Goal: Task Accomplishment & Management: Use online tool/utility

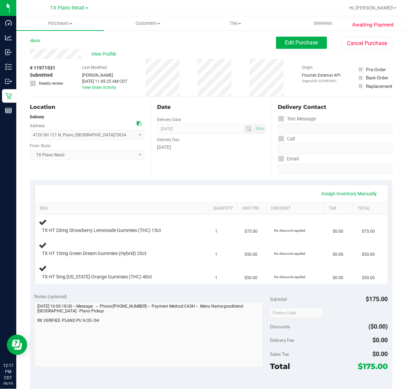
click at [235, 179] on div "Date Delivery Date [DATE] Now [DATE] 07:00 AM Now Delivery Day [DATE]" at bounding box center [211, 138] width 121 height 83
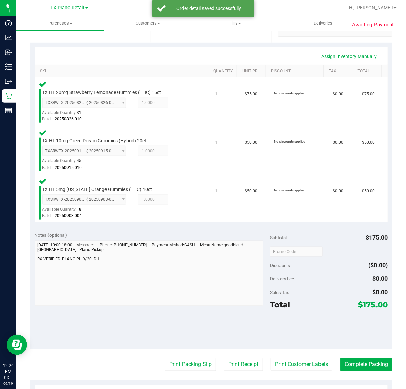
scroll to position [158, 0]
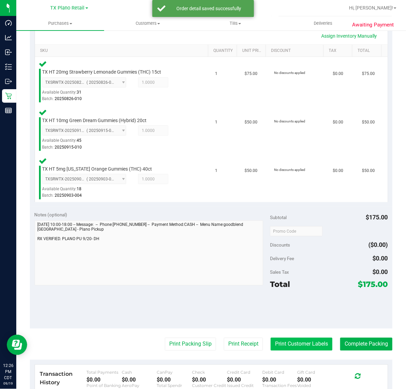
click at [291, 347] on button "Print Customer Labels" at bounding box center [302, 344] width 62 height 13
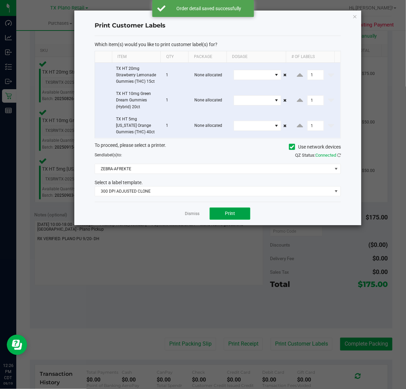
click at [229, 218] on button "Print" at bounding box center [230, 214] width 41 height 12
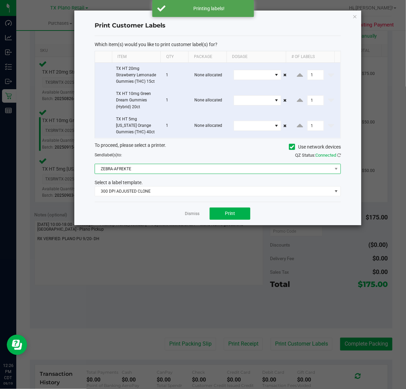
click at [225, 168] on span "ZEBRA-AFREKTE" at bounding box center [213, 169] width 237 height 10
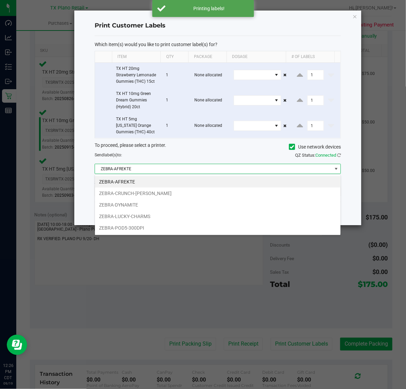
scroll to position [11, 246]
click at [168, 225] on li "ZEBRA-POD5-300DPI" at bounding box center [218, 228] width 246 height 12
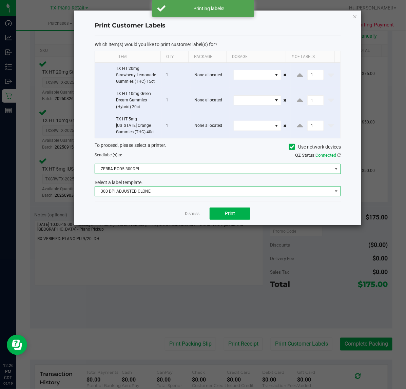
click at [193, 193] on span "300 DPI ADJUSTED CLONE" at bounding box center [213, 192] width 237 height 10
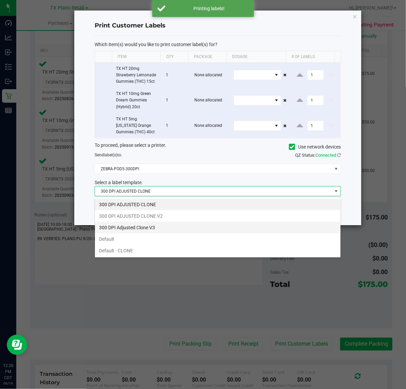
click at [179, 228] on li "300 DPI Adjusted Clone V3" at bounding box center [218, 228] width 246 height 12
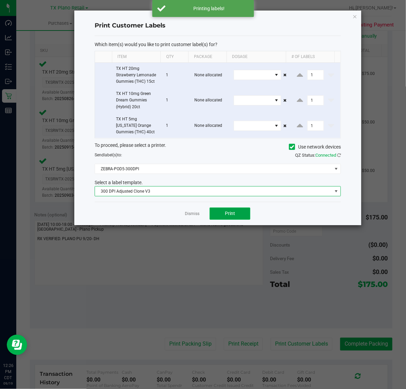
click at [225, 216] on span "Print" at bounding box center [230, 213] width 10 height 5
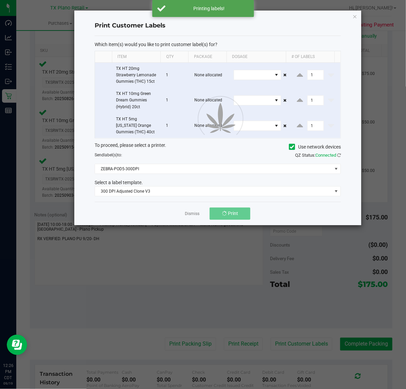
click at [183, 214] on div "Dismiss Print" at bounding box center [218, 213] width 246 height 23
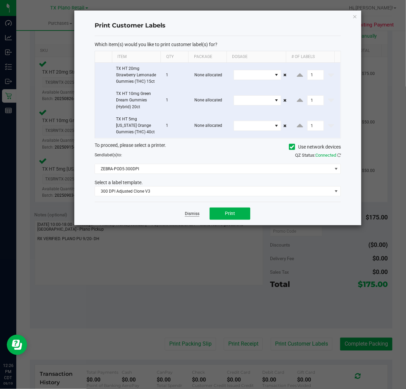
click at [192, 214] on link "Dismiss" at bounding box center [192, 214] width 15 height 6
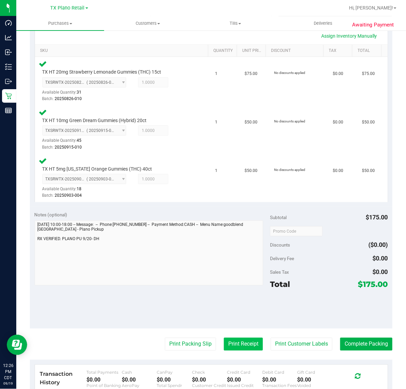
click at [241, 344] on button "Print Receipt" at bounding box center [243, 344] width 39 height 13
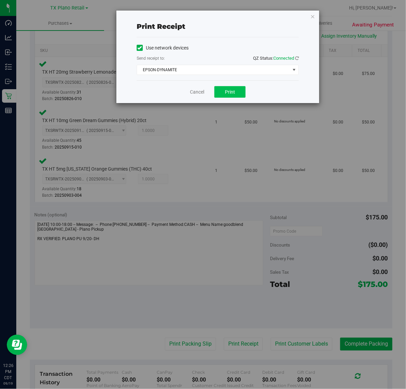
click at [239, 96] on button "Print" at bounding box center [229, 92] width 31 height 12
click at [193, 94] on link "Cancel" at bounding box center [197, 92] width 14 height 7
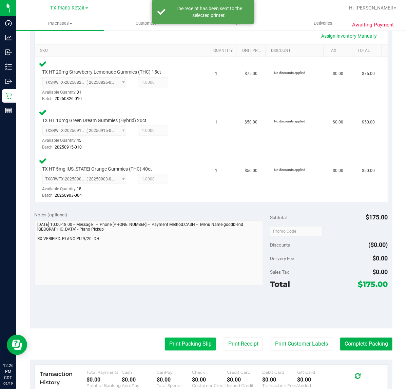
click at [183, 349] on button "Print Packing Slip" at bounding box center [190, 344] width 51 height 13
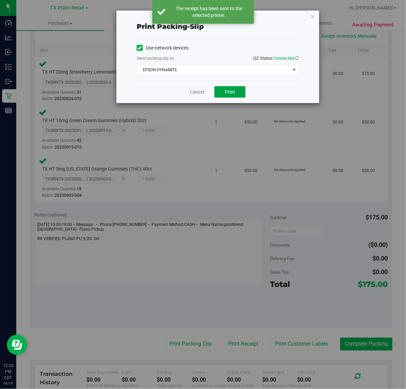
click at [234, 97] on button "Print" at bounding box center [229, 92] width 31 height 12
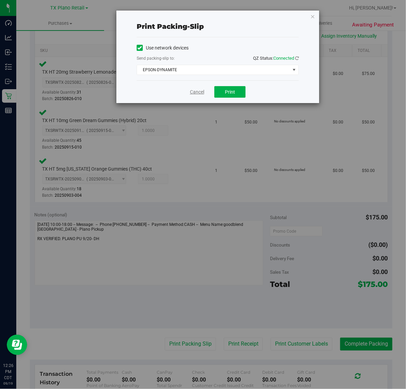
click at [196, 96] on link "Cancel" at bounding box center [197, 92] width 14 height 7
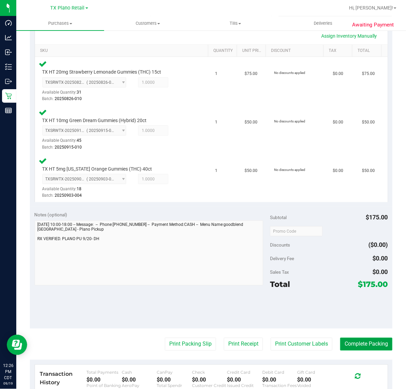
click at [366, 343] on button "Complete Packing" at bounding box center [366, 344] width 52 height 13
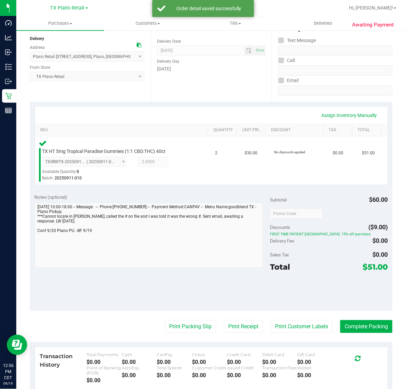
scroll to position [85, 0]
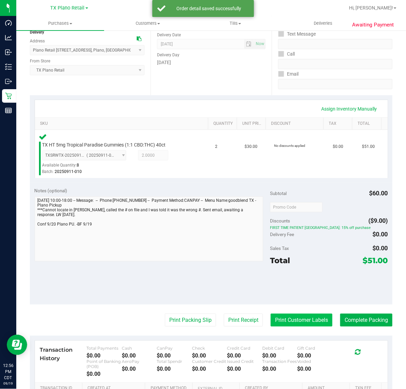
click at [290, 323] on button "Print Customer Labels" at bounding box center [302, 320] width 62 height 13
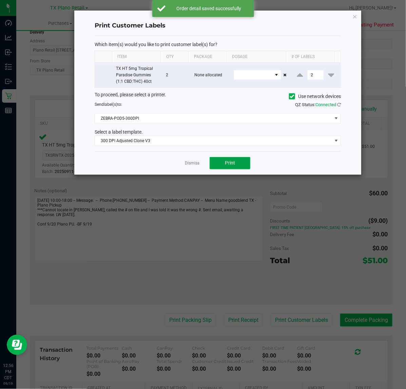
click at [214, 165] on button "Print" at bounding box center [230, 163] width 41 height 12
click at [189, 165] on link "Dismiss" at bounding box center [192, 164] width 15 height 6
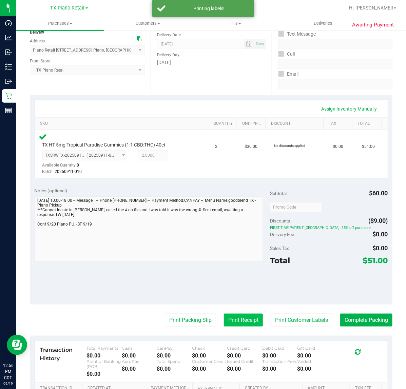
click at [238, 318] on button "Print Receipt" at bounding box center [243, 320] width 39 height 13
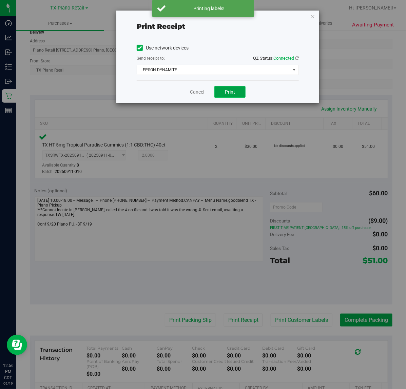
click at [232, 92] on span "Print" at bounding box center [230, 91] width 10 height 5
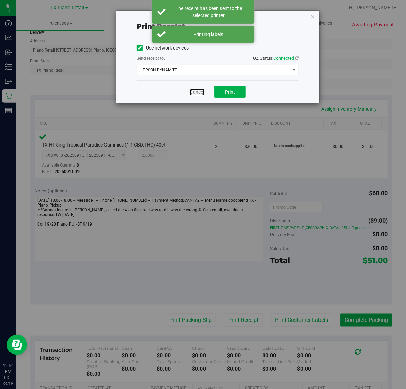
click at [202, 93] on link "Cancel" at bounding box center [197, 92] width 14 height 7
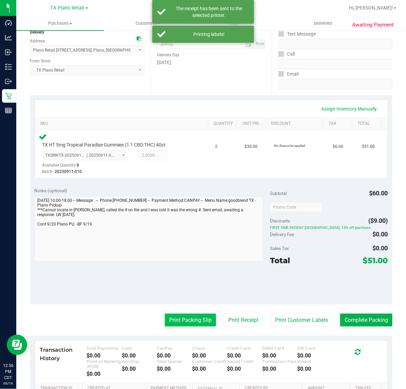
click at [183, 319] on button "Print Packing Slip" at bounding box center [190, 320] width 51 height 13
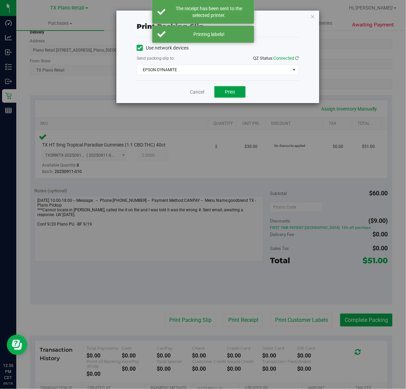
click at [236, 91] on button "Print" at bounding box center [229, 92] width 31 height 12
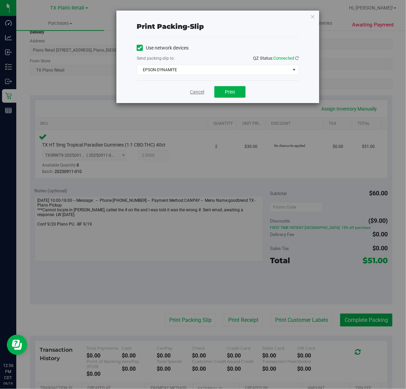
click at [196, 94] on link "Cancel" at bounding box center [197, 92] width 14 height 7
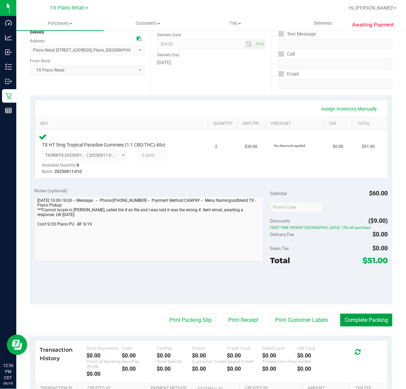
click at [375, 324] on button "Complete Packing" at bounding box center [366, 320] width 52 height 13
